Goal: Find contact information: Find contact information

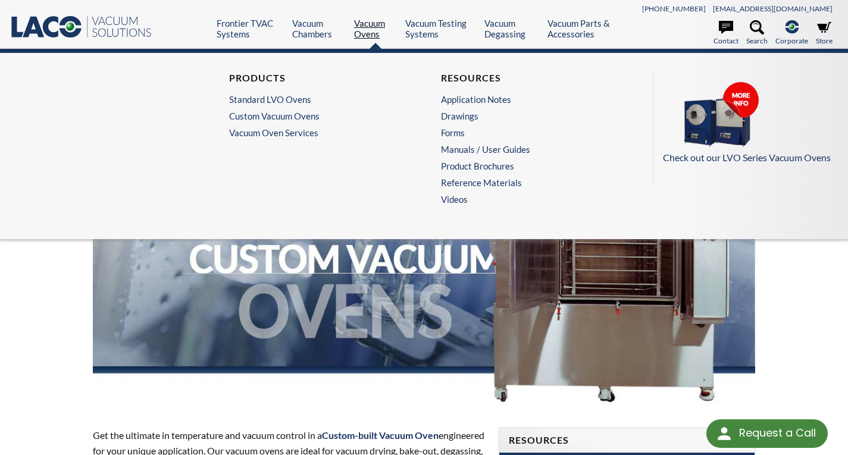
click at [364, 27] on link "Vacuum Ovens" at bounding box center [375, 28] width 42 height 21
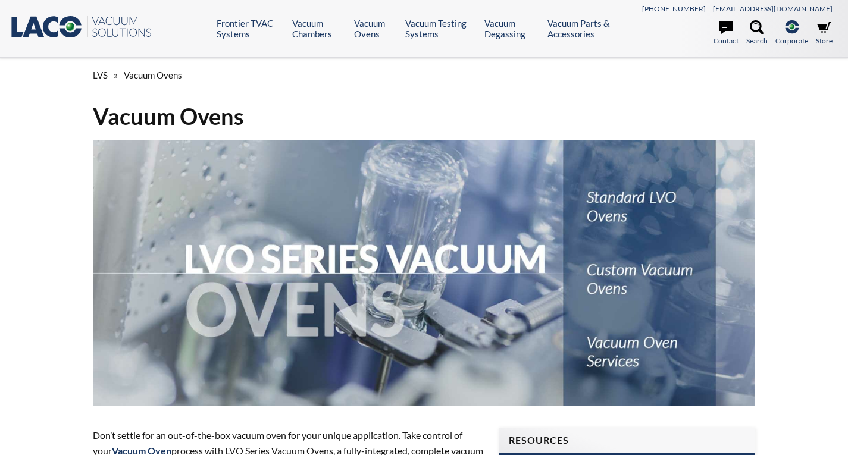
select select "Widget de idiomas del Traductor"
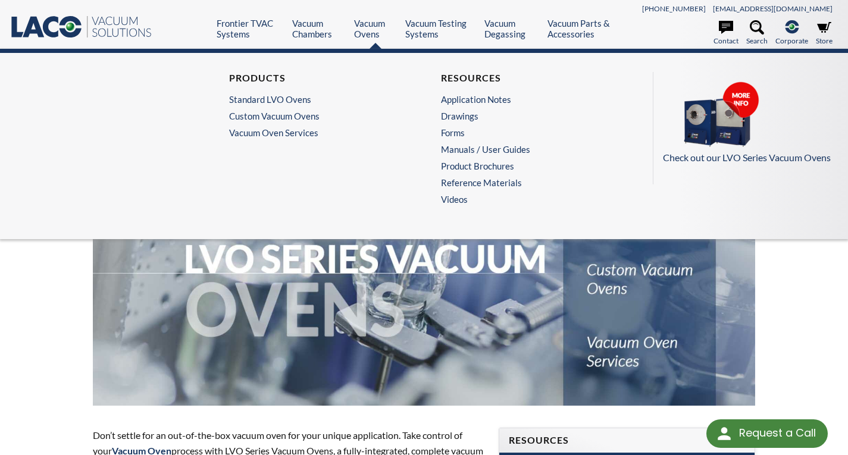
click at [294, 138] on div "Products Standard LVO Ovens Custom Vacuum Ovens Vacuum Oven Services" at bounding box center [318, 141] width 212 height 139
click at [291, 131] on link "Vacuum Oven Services" at bounding box center [318, 132] width 178 height 11
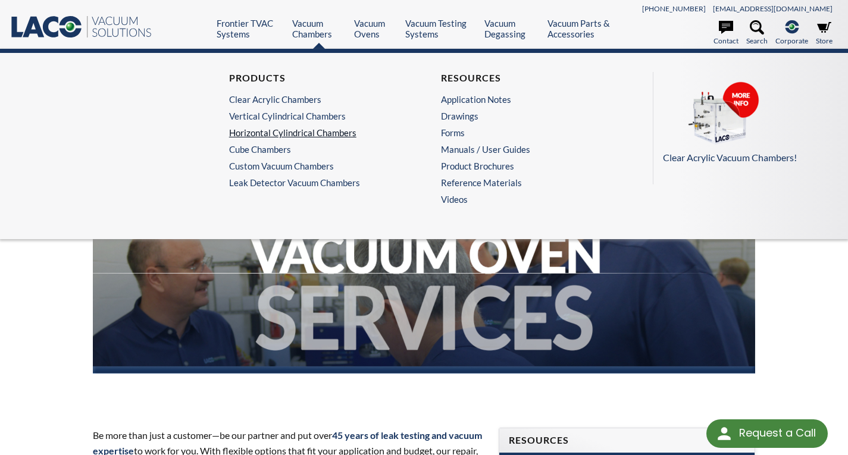
click at [293, 130] on link "Horizontal Cylindrical Chambers" at bounding box center [315, 132] width 172 height 11
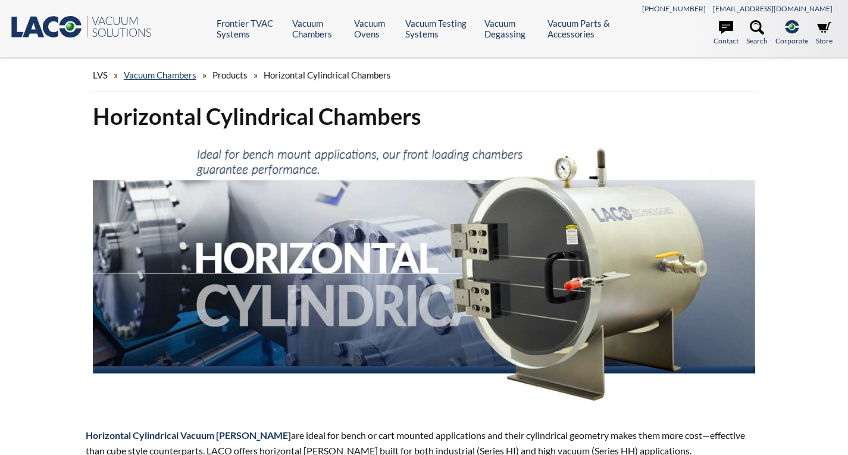
select select "Widget de idiomas del Traductor"
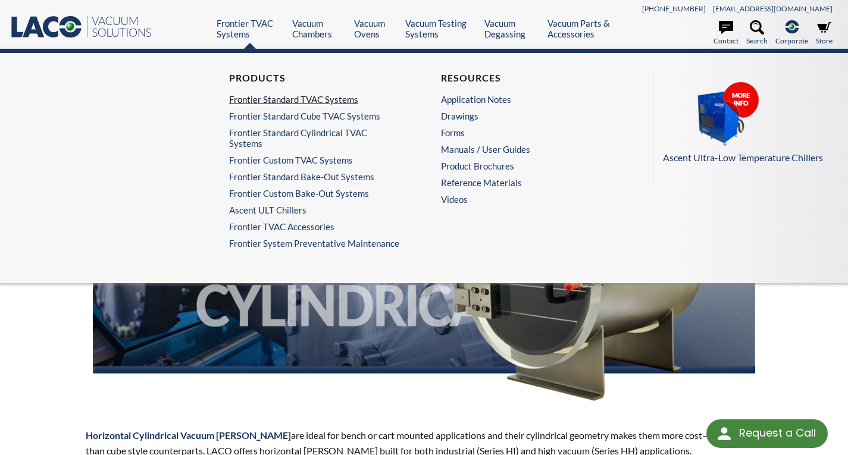
click at [261, 100] on link "Frontier Standard TVAC Systems" at bounding box center [315, 99] width 172 height 11
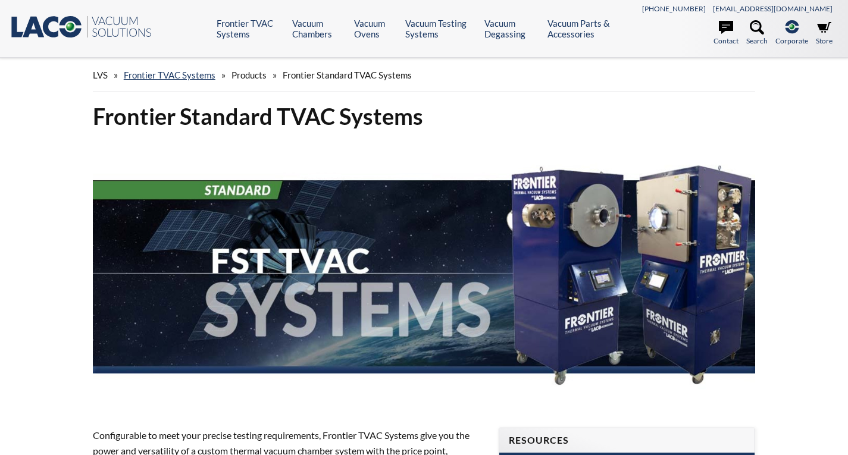
select select "Widget de idiomas del Traductor"
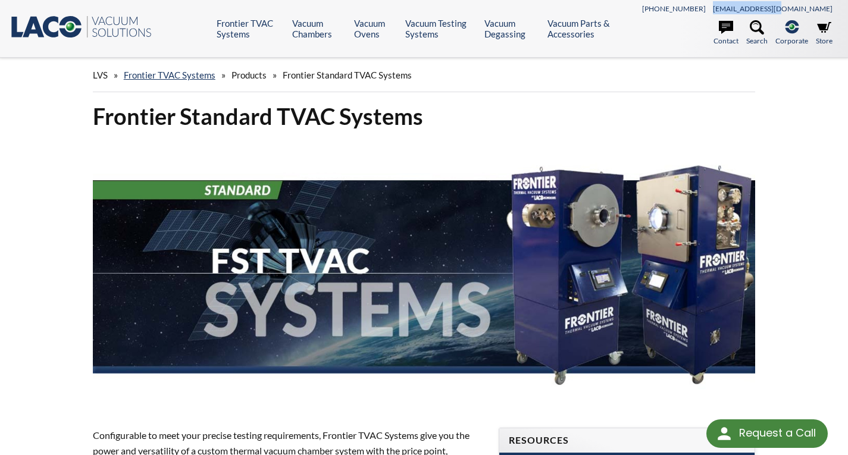
drag, startPoint x: 840, startPoint y: 7, endPoint x: 773, endPoint y: 14, distance: 67.6
click at [773, 14] on header ".st0{fill:#193661;} .st1{fill:url(#SVGID_1_);} .st2{enable-background:new ;} .s…" at bounding box center [424, 29] width 848 height 58
copy link "[EMAIL_ADDRESS][DOMAIN_NAME]"
